Goal: Information Seeking & Learning: Understand process/instructions

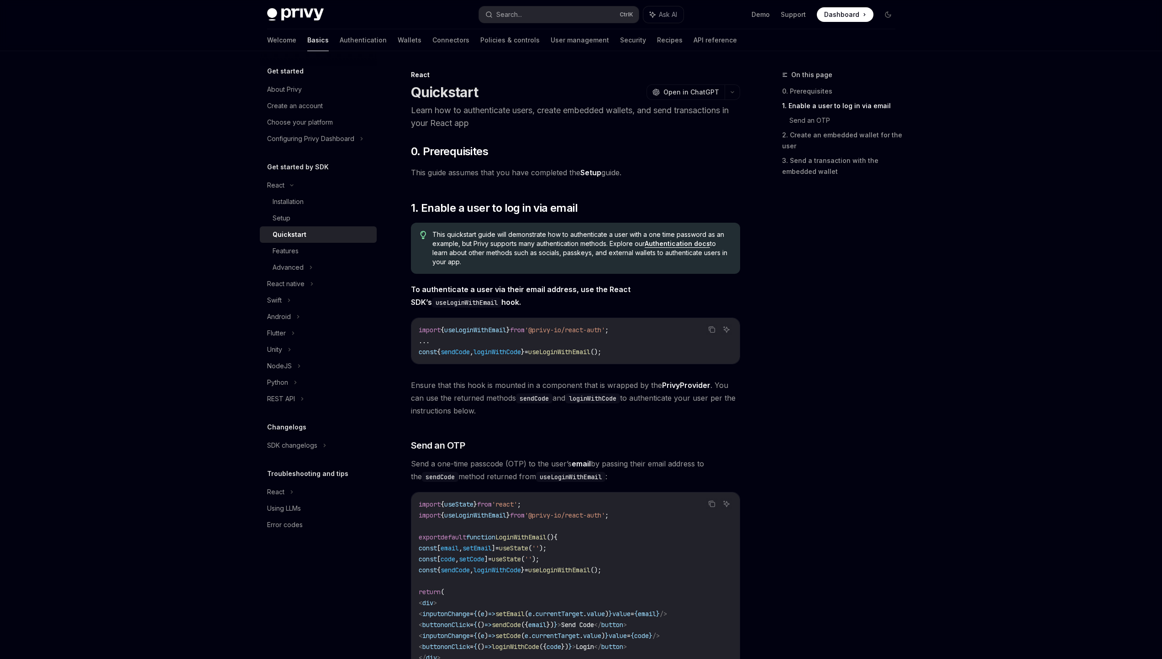
scroll to position [264, 0]
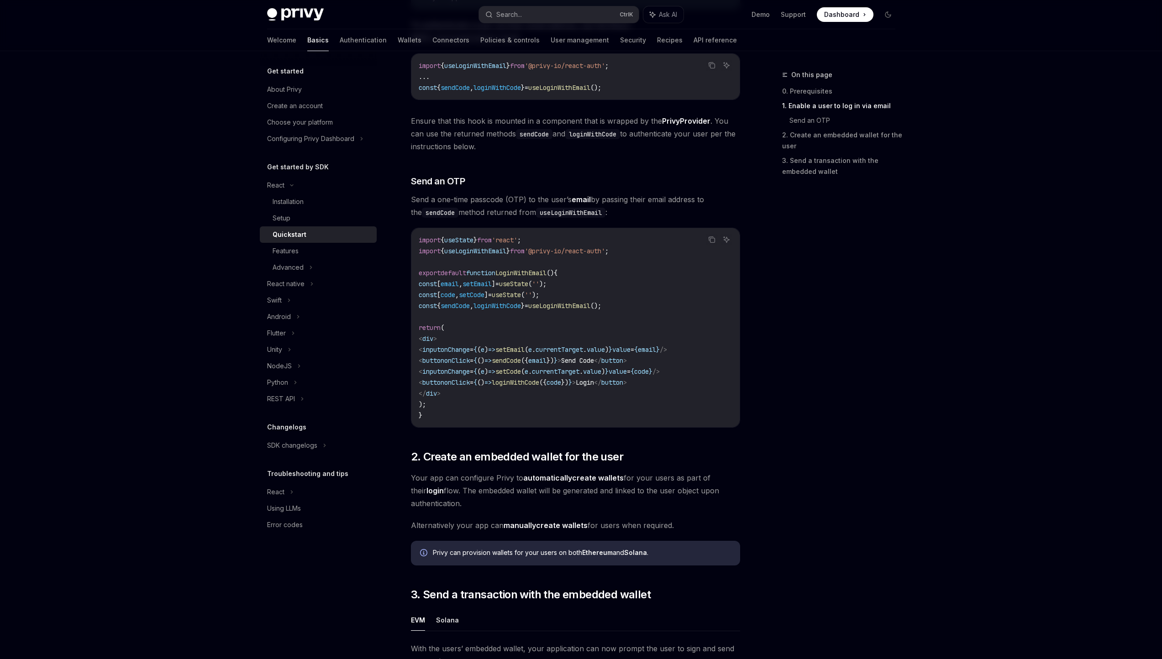
click at [764, 285] on div "On this page 0. Prerequisites 1. Enable a user to log in via email Send an OTP …" at bounding box center [833, 364] width 139 height 590
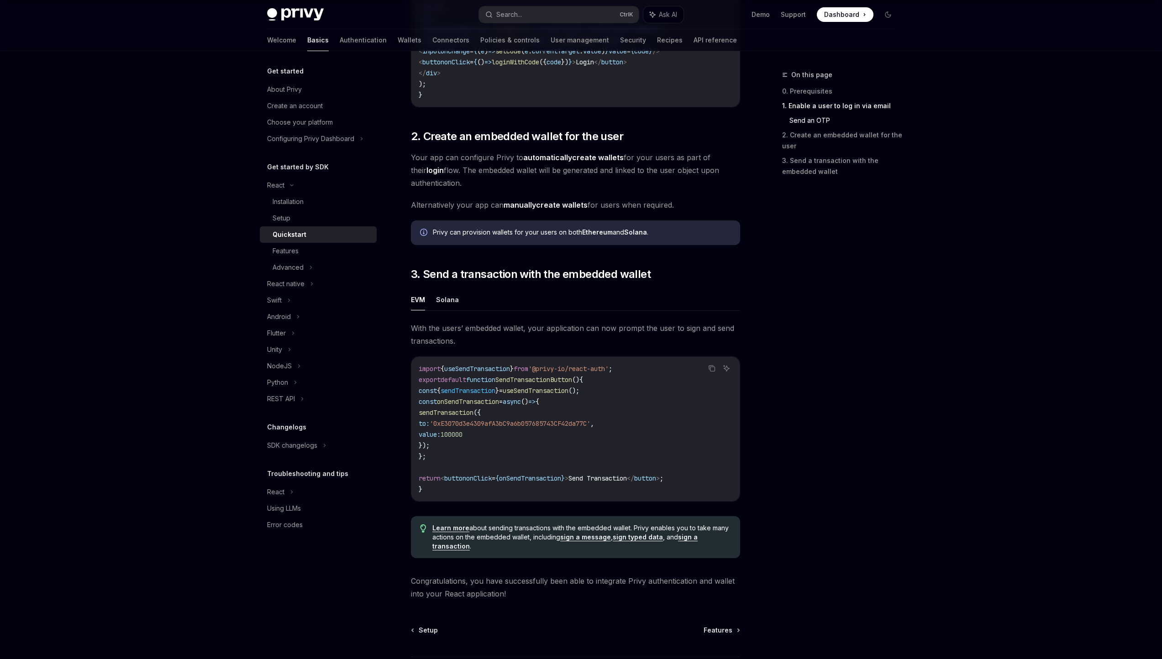
scroll to position [583, 0]
click at [315, 265] on div "Advanced" at bounding box center [318, 267] width 117 height 16
type textarea "*"
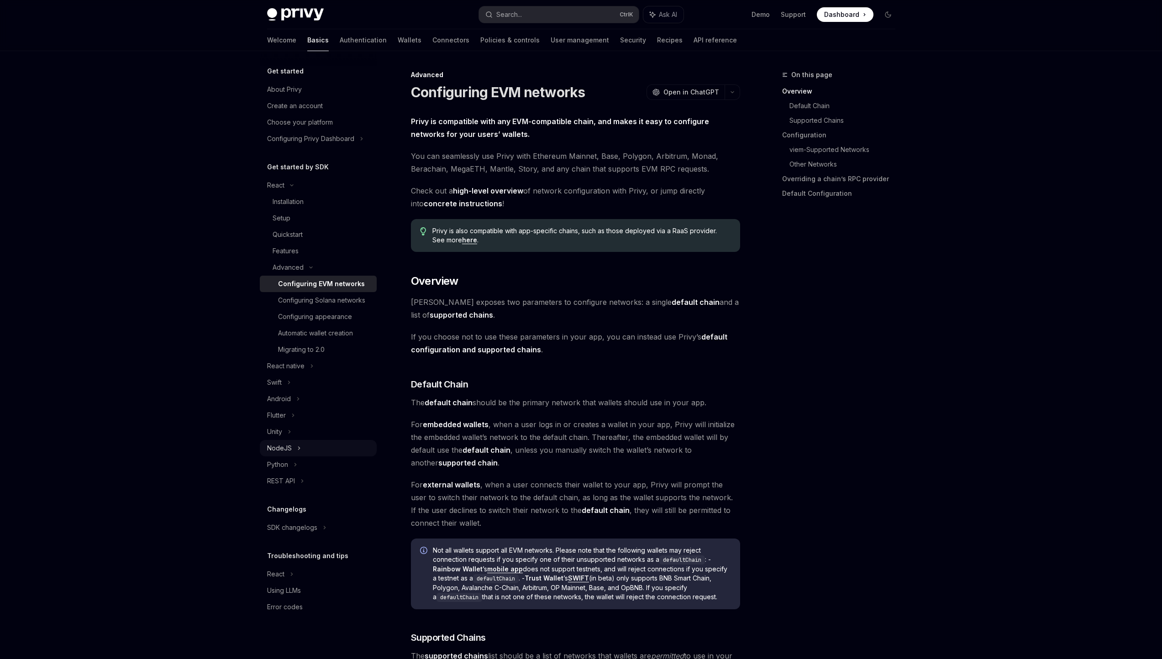
click at [303, 452] on div "NodeJS" at bounding box center [318, 448] width 117 height 16
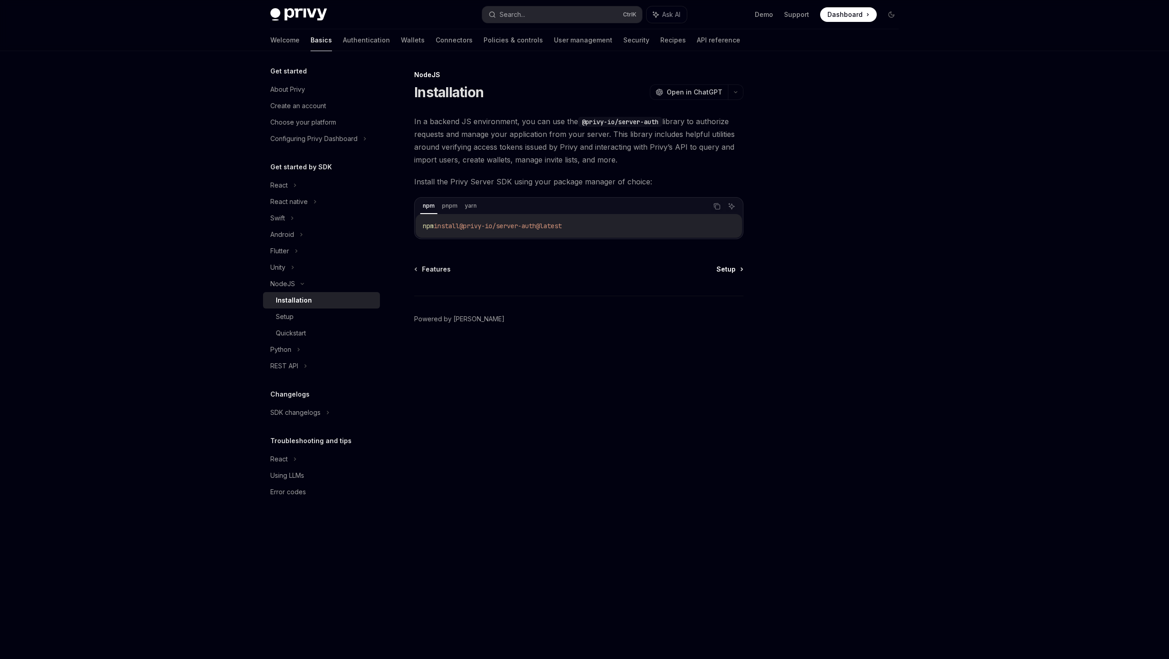
click at [725, 270] on span "Setup" at bounding box center [725, 269] width 19 height 9
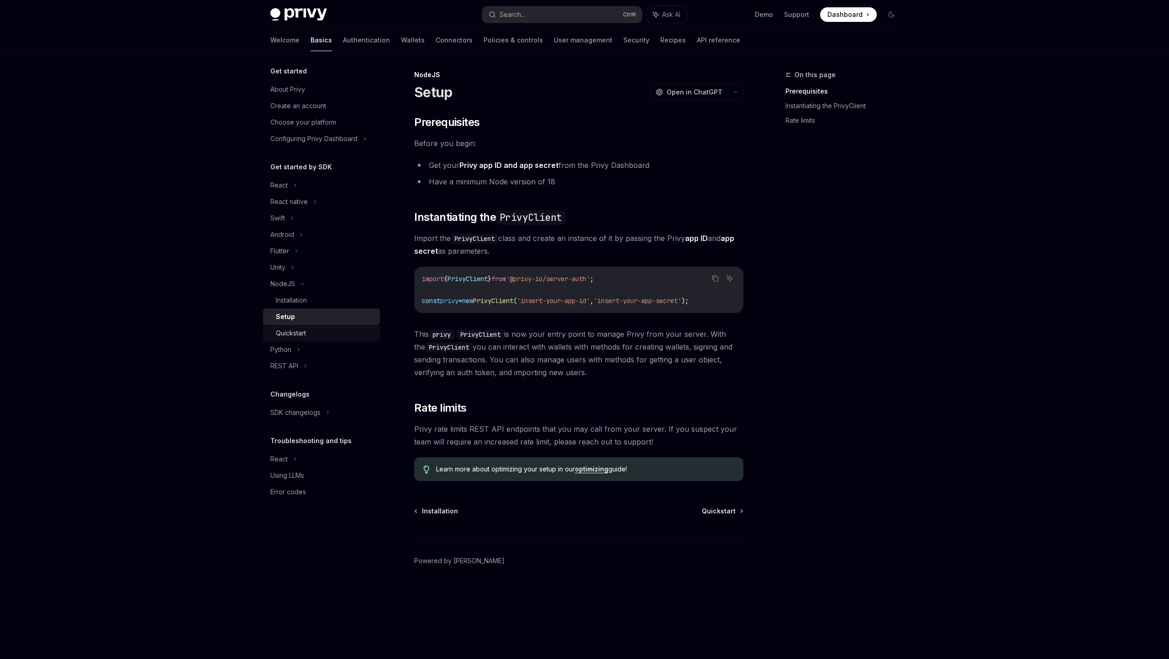
click at [291, 332] on div "Quickstart" at bounding box center [291, 333] width 30 height 11
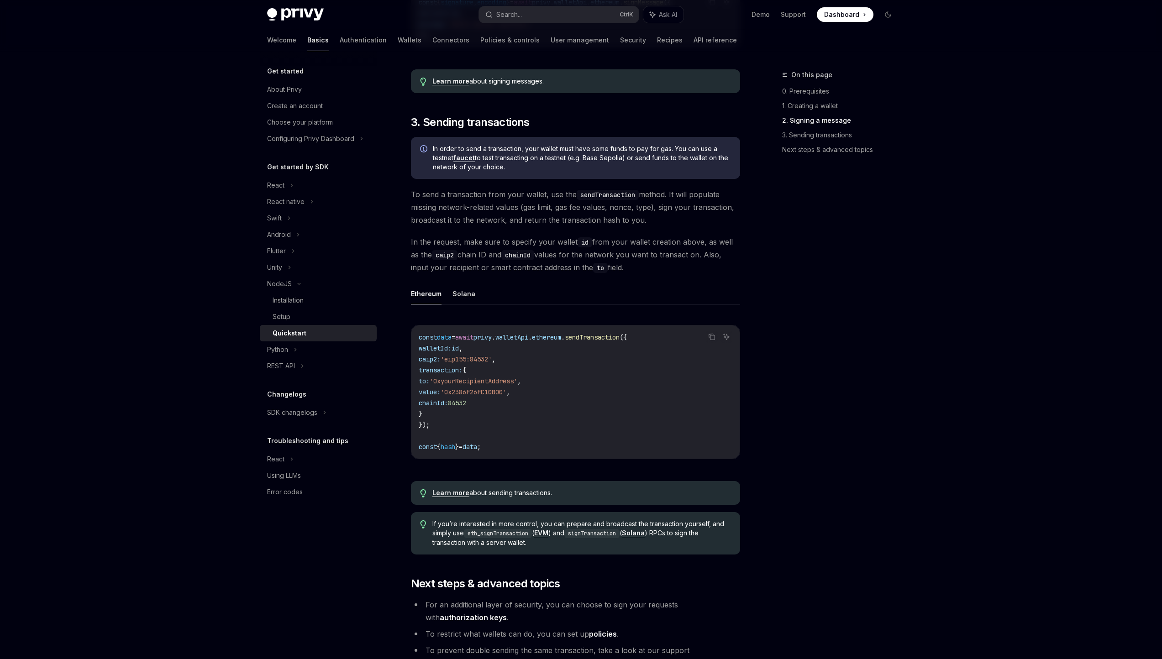
scroll to position [530, 0]
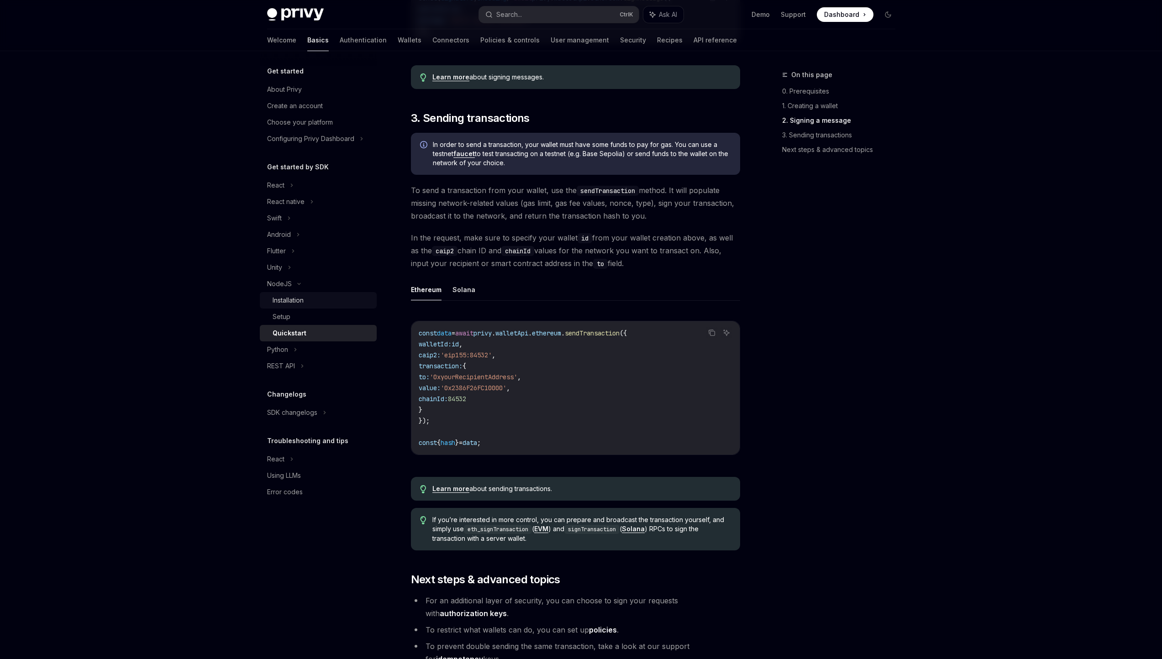
click at [287, 302] on div "Installation" at bounding box center [288, 300] width 31 height 11
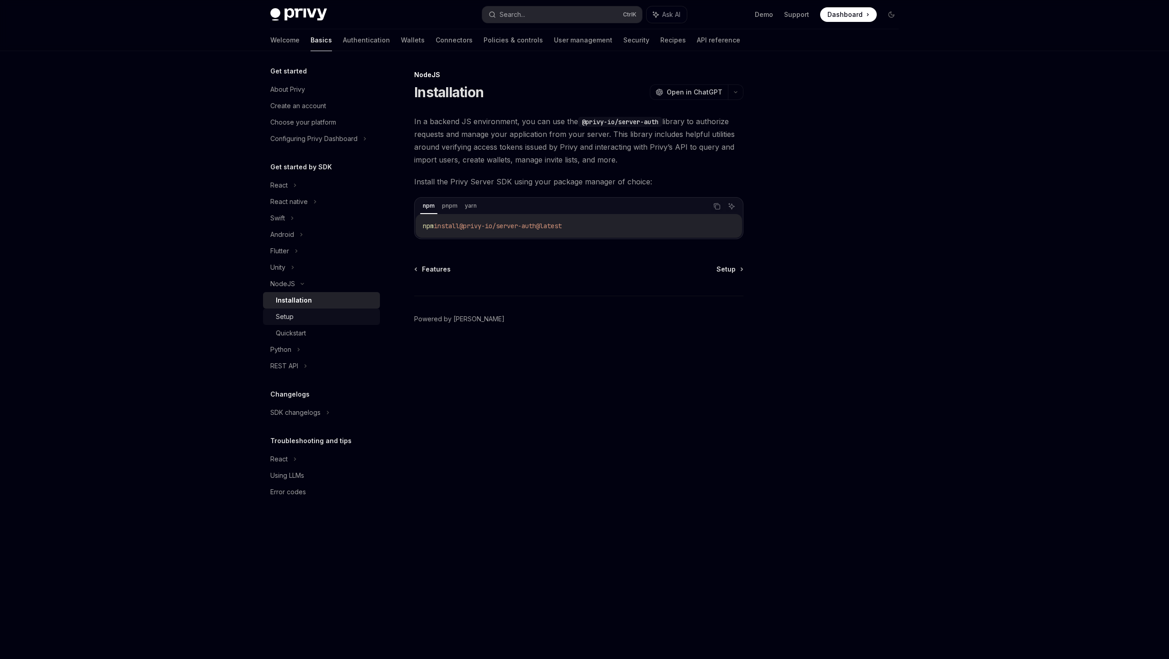
click at [280, 314] on div "Setup" at bounding box center [285, 316] width 18 height 11
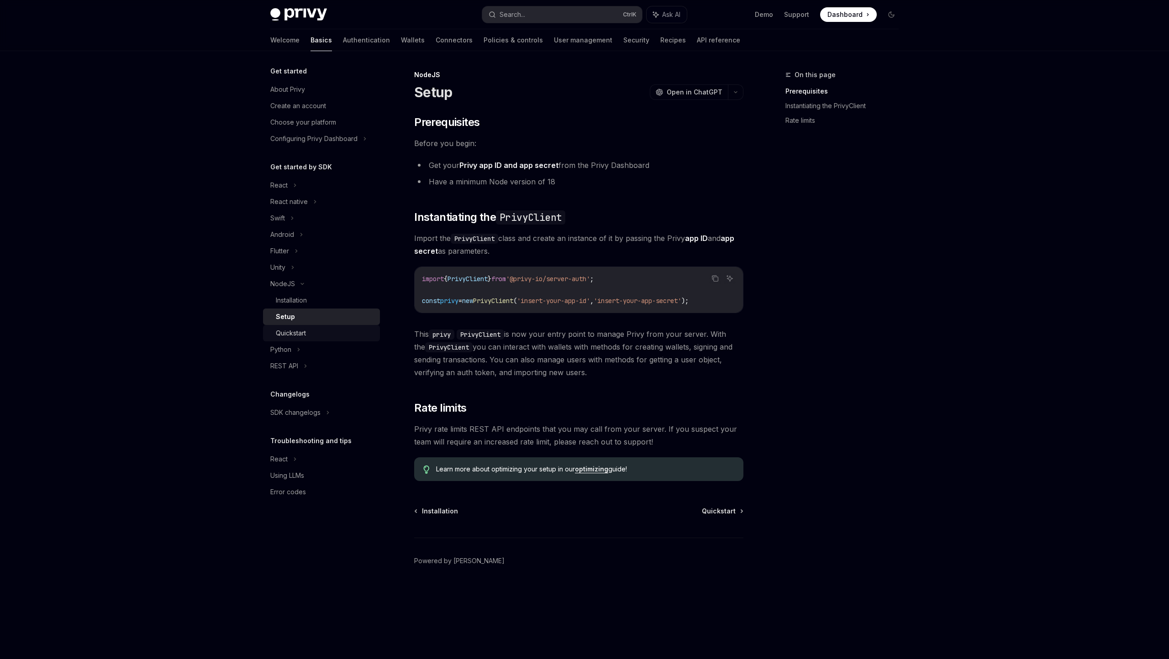
click at [281, 328] on div "Quickstart" at bounding box center [291, 333] width 30 height 11
type textarea "*"
